Goal: Task Accomplishment & Management: Complete application form

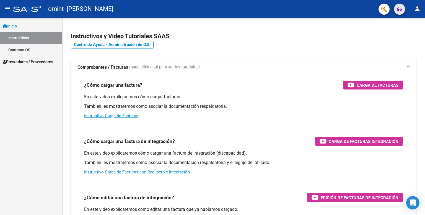
click at [401, 10] on icon "button" at bounding box center [400, 9] width 5 height 4
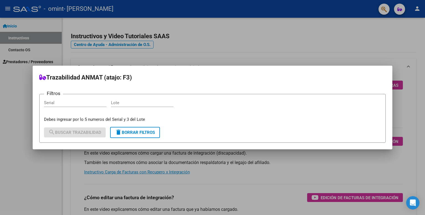
click at [199, 46] on div at bounding box center [212, 107] width 425 height 215
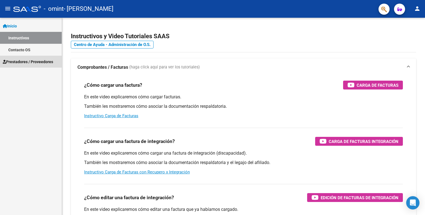
click at [12, 61] on span "Prestadores / Proveedores" at bounding box center [28, 62] width 50 height 6
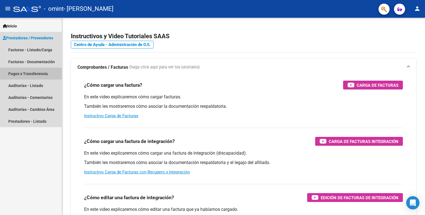
click at [18, 75] on link "Pagos x Transferencia" at bounding box center [31, 74] width 62 height 12
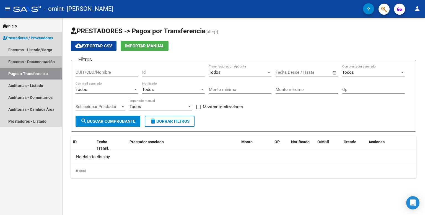
click at [14, 59] on link "Facturas - Documentación" at bounding box center [31, 62] width 62 height 12
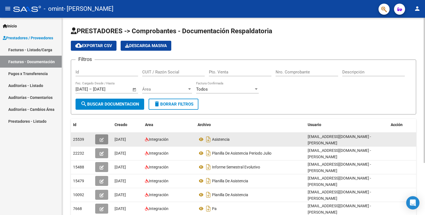
click at [102, 138] on icon "button" at bounding box center [102, 140] width 4 height 4
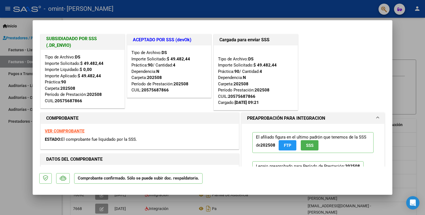
click at [413, 40] on div at bounding box center [212, 107] width 425 height 215
type input "$ 0,00"
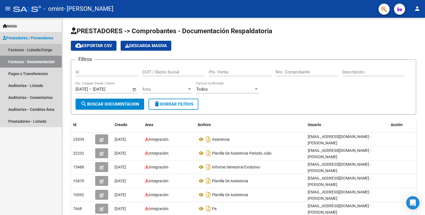
click at [48, 50] on link "Facturas - Listado/Carga" at bounding box center [31, 50] width 62 height 12
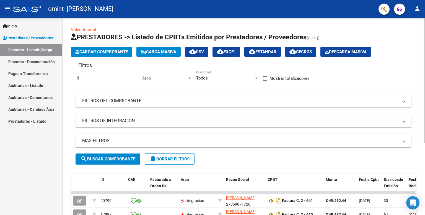
click at [100, 50] on span "Cargar Comprobante" at bounding box center [101, 51] width 53 height 5
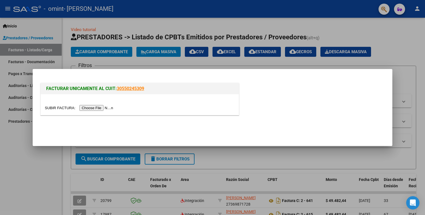
click at [109, 109] on input "file" at bounding box center [80, 108] width 70 height 6
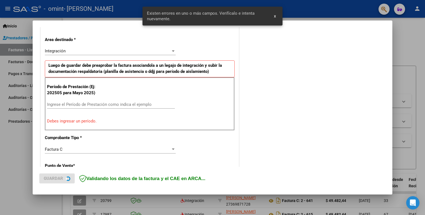
scroll to position [122, 0]
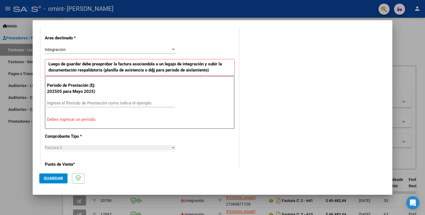
click at [99, 101] on input "Ingrese el Período de Prestación como indica el ejemplo" at bounding box center [111, 103] width 128 height 5
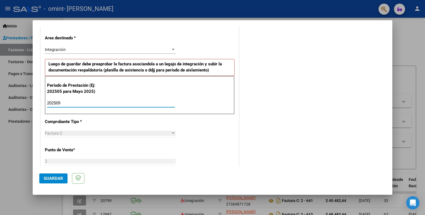
type input "202509"
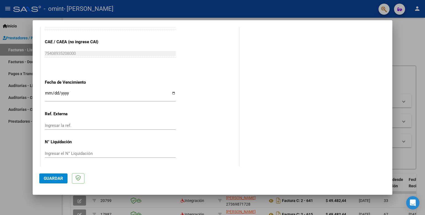
scroll to position [347, 0]
click at [172, 90] on input "Ingresar la fecha" at bounding box center [110, 94] width 131 height 9
type input "[DATE]"
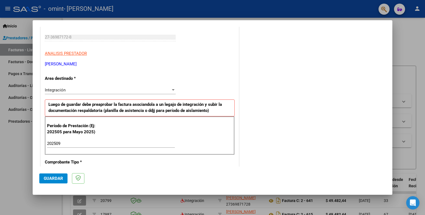
scroll to position [0, 0]
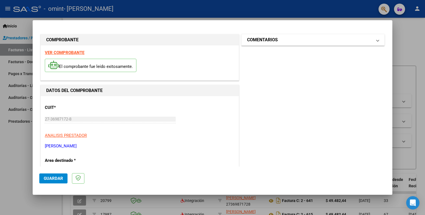
click at [363, 42] on mat-panel-title "COMENTARIOS" at bounding box center [309, 40] width 125 height 7
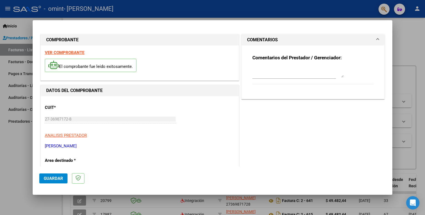
click at [317, 76] on textarea at bounding box center [298, 71] width 91 height 11
click at [372, 39] on span "COMENTARIOS" at bounding box center [312, 40] width 130 height 7
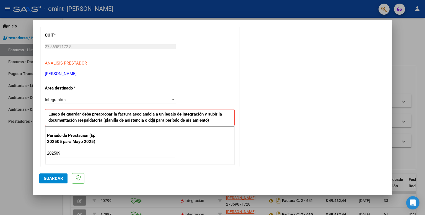
scroll to position [75, 0]
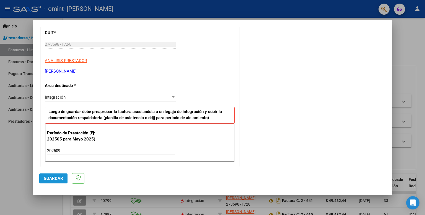
click at [58, 178] on span "Guardar" at bounding box center [53, 178] width 19 height 5
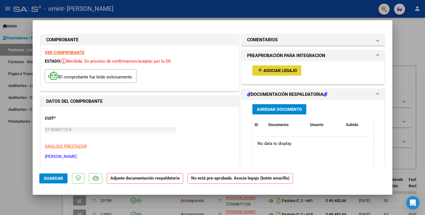
click at [283, 70] on span "Asociar Legajo" at bounding box center [281, 70] width 34 height 5
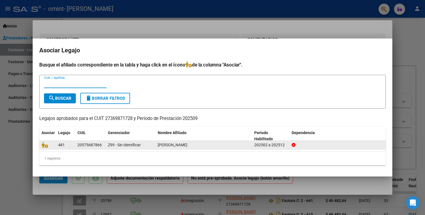
click at [188, 145] on span "[PERSON_NAME]" at bounding box center [173, 145] width 30 height 4
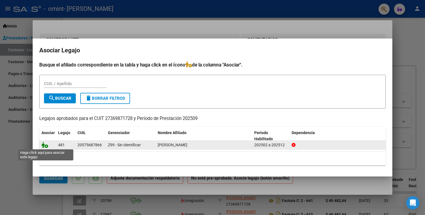
click at [47, 146] on icon at bounding box center [45, 145] width 7 height 6
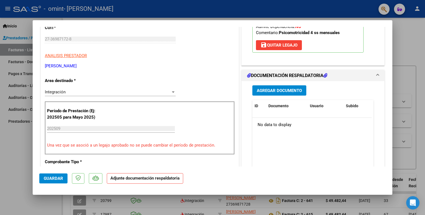
scroll to position [94, 0]
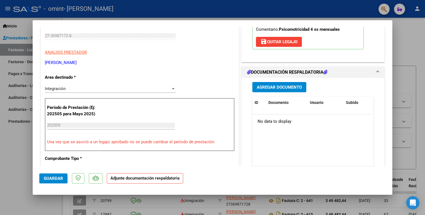
click at [301, 86] on button "Agregar Documento" at bounding box center [280, 87] width 54 height 10
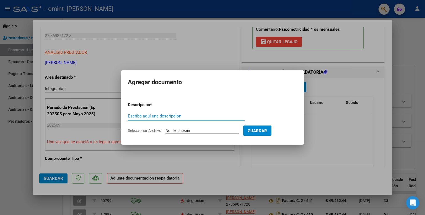
click at [143, 116] on input "Escriba aquí una descripcion" at bounding box center [186, 116] width 117 height 5
click at [184, 130] on input "Seleccionar Archivo" at bounding box center [202, 130] width 73 height 5
type input "C:\fakepath\[PERSON_NAME] [DATE].pdf"
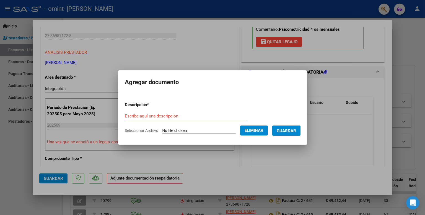
click at [144, 116] on input "Escriba aquí una descripcion" at bounding box center [185, 116] width 121 height 5
type input "a"
type input "planilla de asistencia"
click at [289, 132] on span "Guardar" at bounding box center [286, 130] width 19 height 5
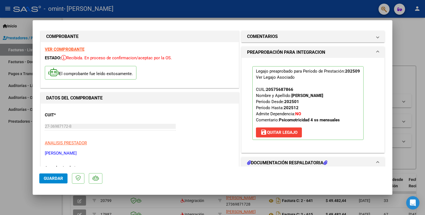
scroll to position [0, 0]
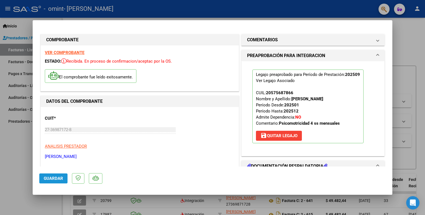
click at [50, 175] on button "Guardar" at bounding box center [53, 178] width 28 height 10
click at [48, 179] on span "Guardar" at bounding box center [53, 178] width 19 height 5
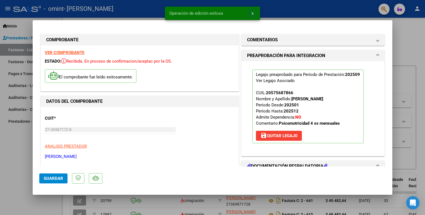
click at [252, 13] on span "x" at bounding box center [253, 13] width 2 height 5
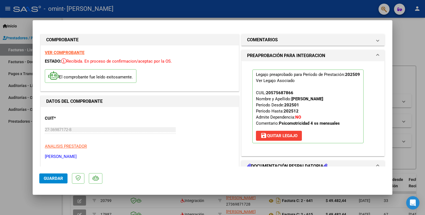
click at [425, 69] on div at bounding box center [212, 107] width 425 height 215
type input "$ 0,00"
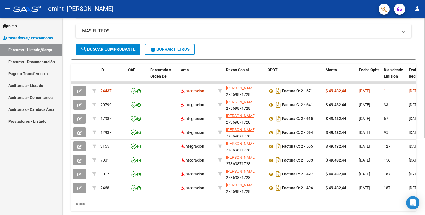
scroll to position [110, 0]
click at [420, 126] on div "Video tutorial PRESTADORES -> Listado de CPBTs Emitidos por Prestadores / Prove…" at bounding box center [244, 67] width 365 height 320
